Goal: Navigation & Orientation: Find specific page/section

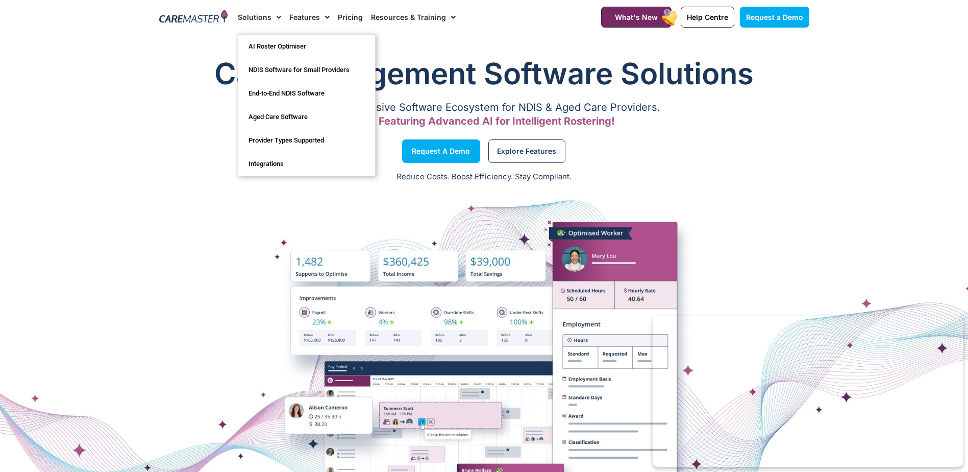
click at [193, 18] on img at bounding box center [193, 17] width 69 height 15
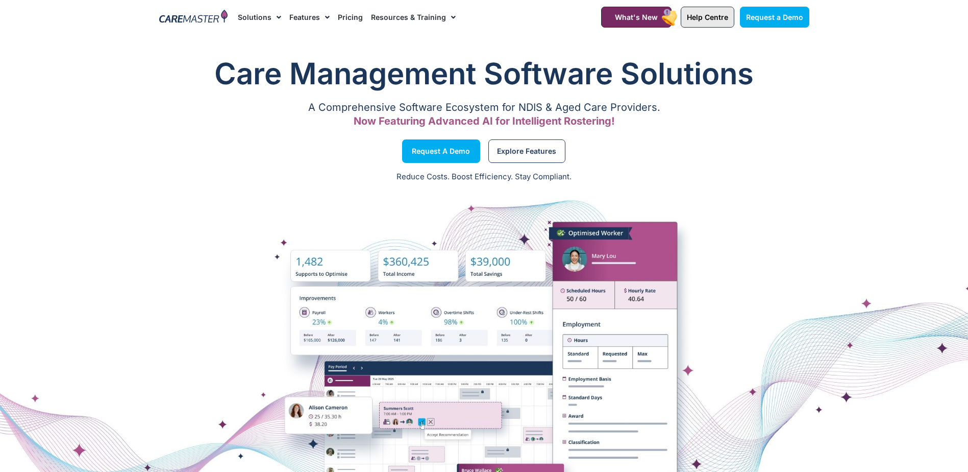
click at [691, 20] on span "Help Centre" at bounding box center [707, 17] width 41 height 9
